Goal: Information Seeking & Learning: Learn about a topic

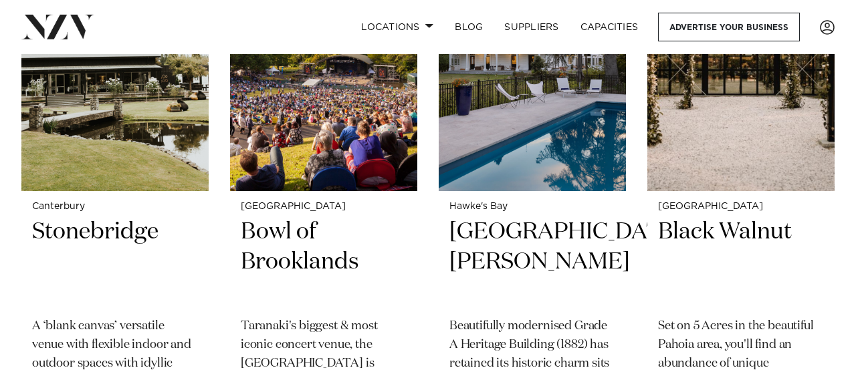
scroll to position [8532, 0]
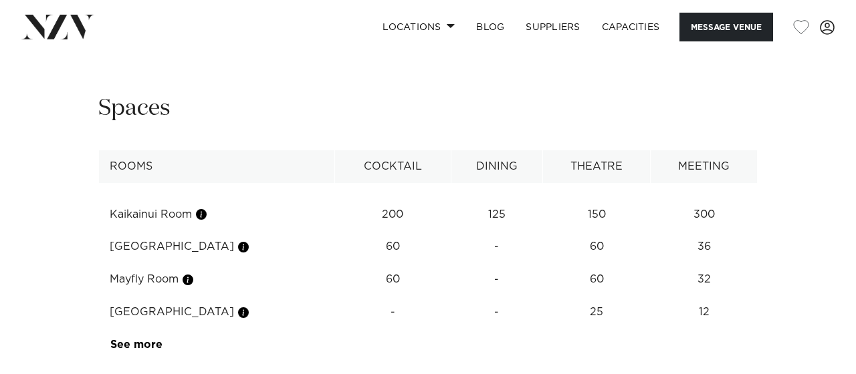
scroll to position [1642, 0]
click at [154, 338] on link "See more" at bounding box center [162, 343] width 104 height 11
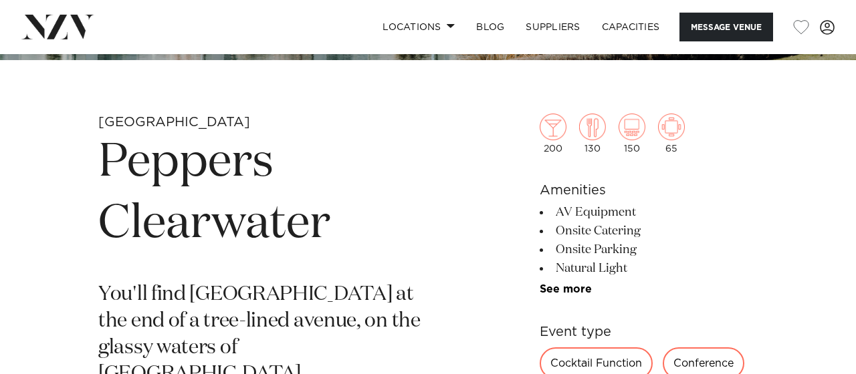
scroll to position [431, 0]
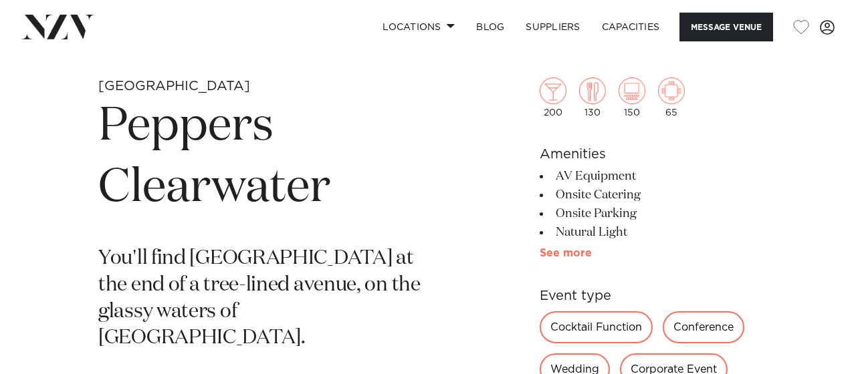
click at [563, 259] on link "See more" at bounding box center [592, 253] width 104 height 11
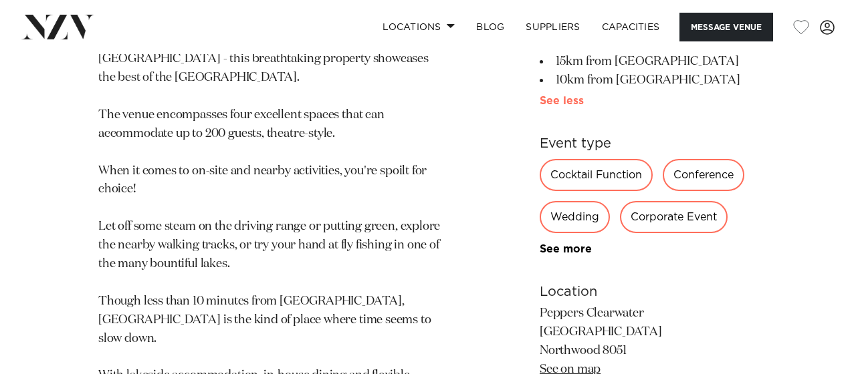
scroll to position [780, 0]
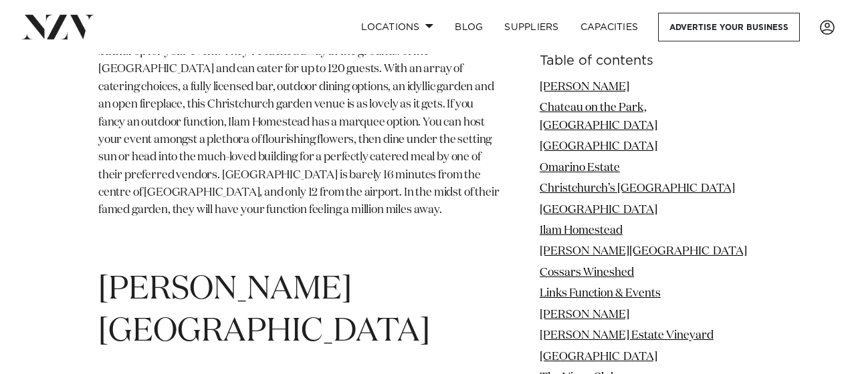
scroll to position [5868, 0]
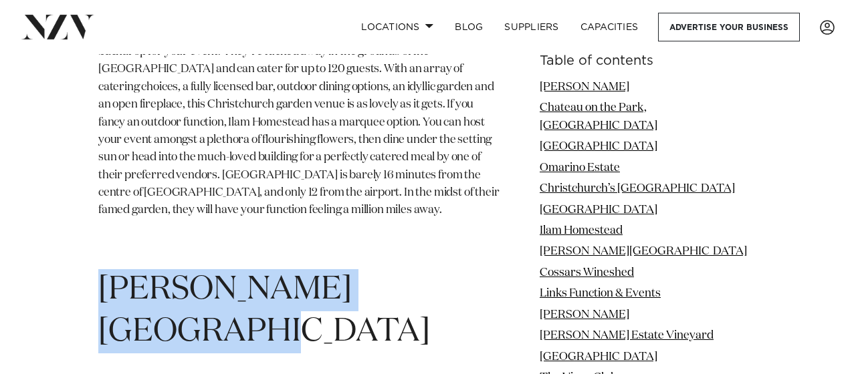
drag, startPoint x: 490, startPoint y: 139, endPoint x: 105, endPoint y: 132, distance: 385.2
click at [105, 269] on h1 "[PERSON_NAME][GEOGRAPHIC_DATA]" at bounding box center [298, 311] width 401 height 84
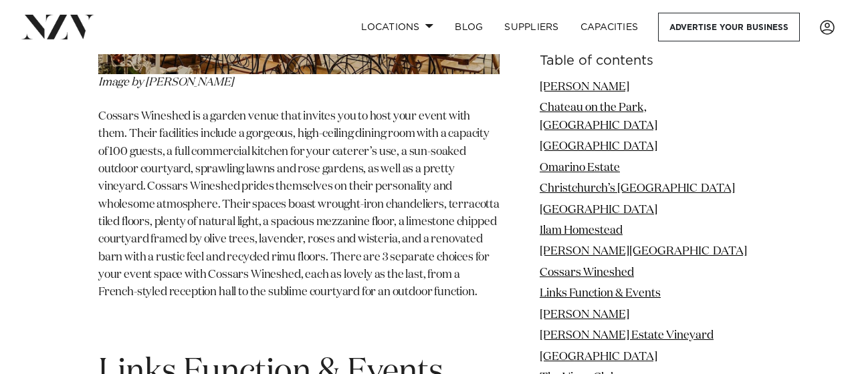
scroll to position [7053, 0]
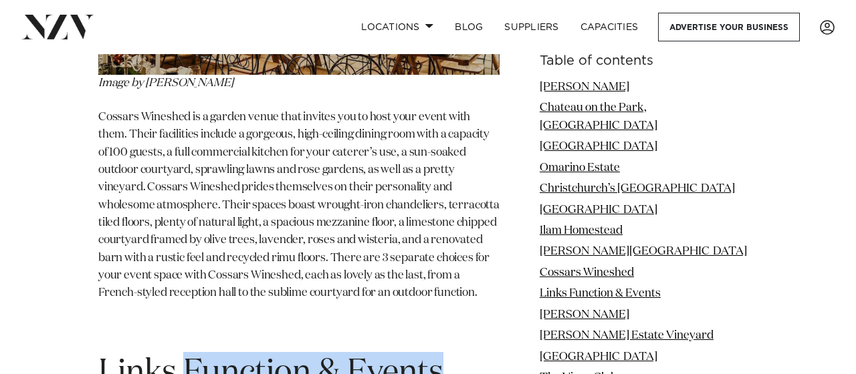
drag, startPoint x: 449, startPoint y: 177, endPoint x: 184, endPoint y: 199, distance: 265.7
click at [184, 352] on h1 "Links Function & Events" at bounding box center [298, 373] width 401 height 42
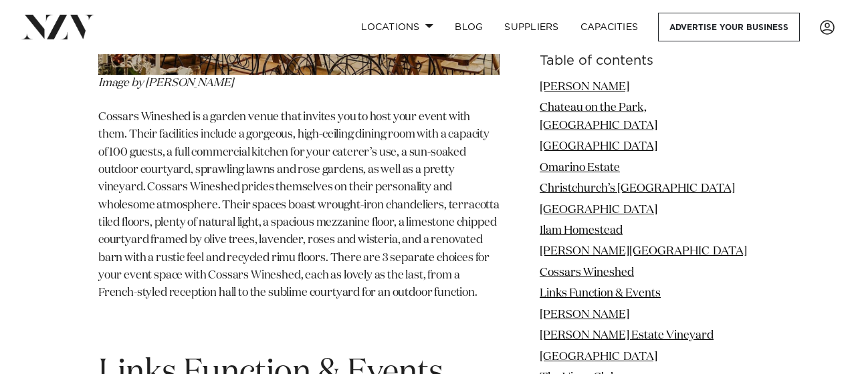
click at [452, 352] on h1 "Links Function & Events" at bounding box center [298, 373] width 401 height 42
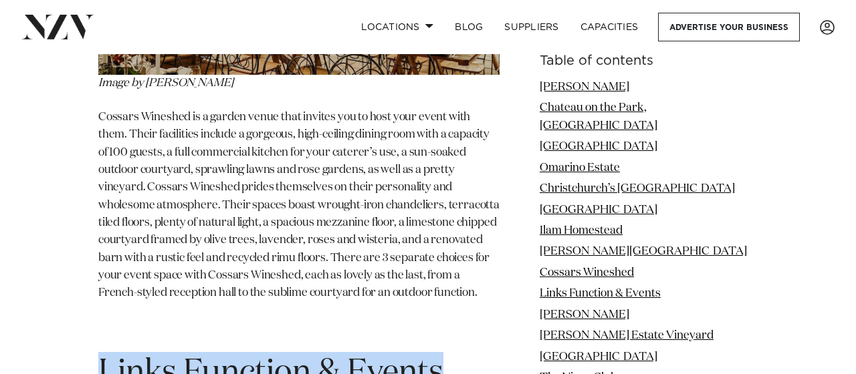
drag, startPoint x: 452, startPoint y: 184, endPoint x: 101, endPoint y: 201, distance: 351.5
click at [101, 352] on h1 "Links Function & Events" at bounding box center [298, 373] width 401 height 42
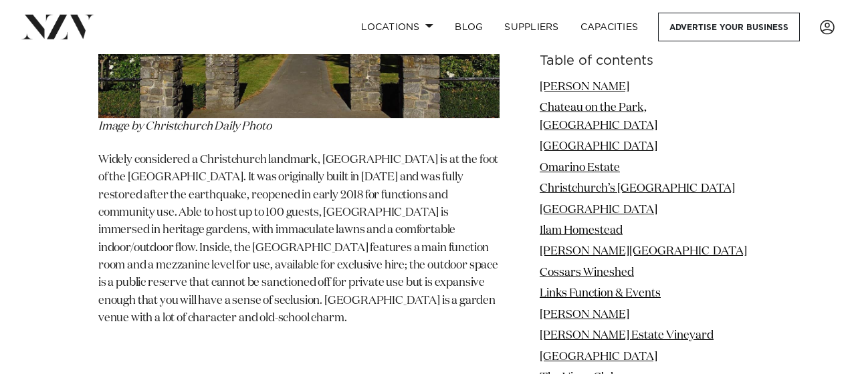
scroll to position [10768, 0]
drag, startPoint x: 321, startPoint y: 162, endPoint x: 102, endPoint y: 120, distance: 223.5
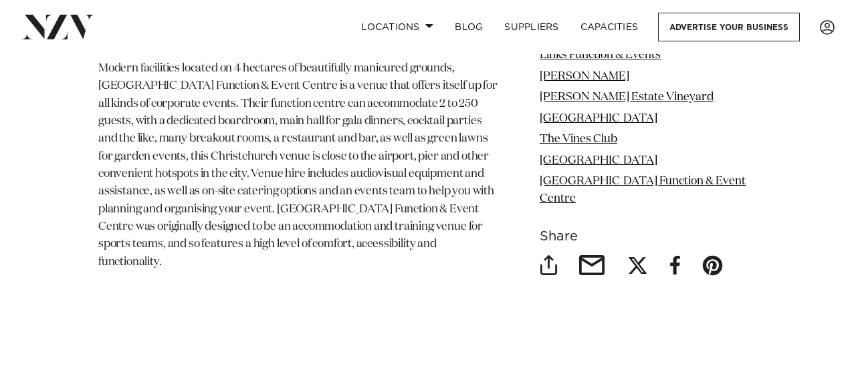
scroll to position [11499, 0]
